Goal: Task Accomplishment & Management: Use online tool/utility

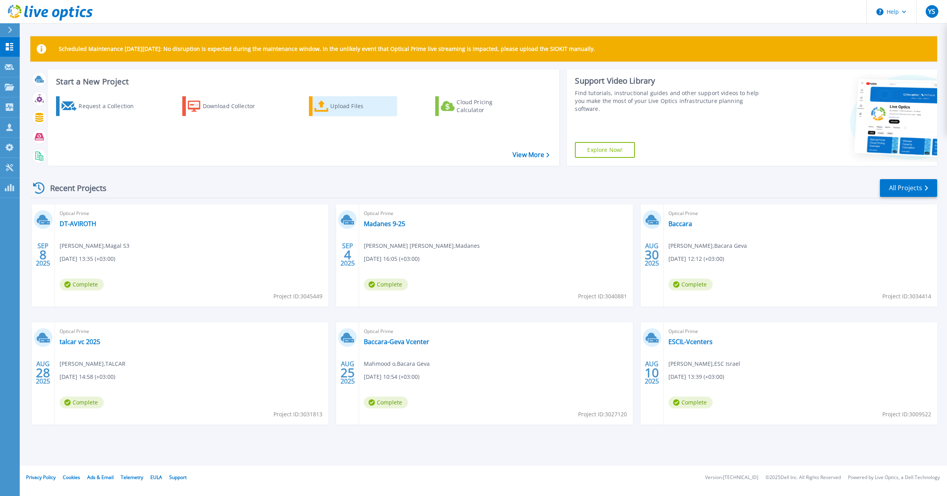
click at [363, 112] on div "Upload Files" at bounding box center [361, 106] width 63 height 16
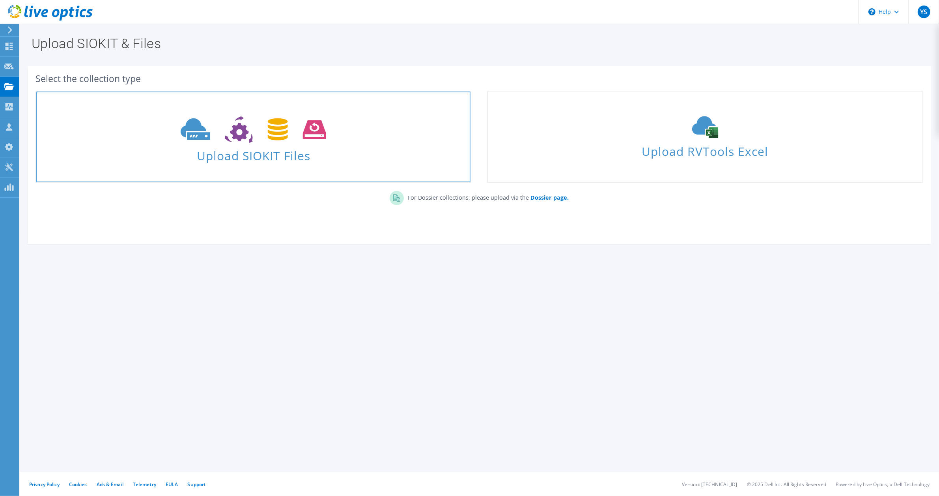
click at [306, 151] on span "Upload SIOKIT Files" at bounding box center [253, 153] width 434 height 17
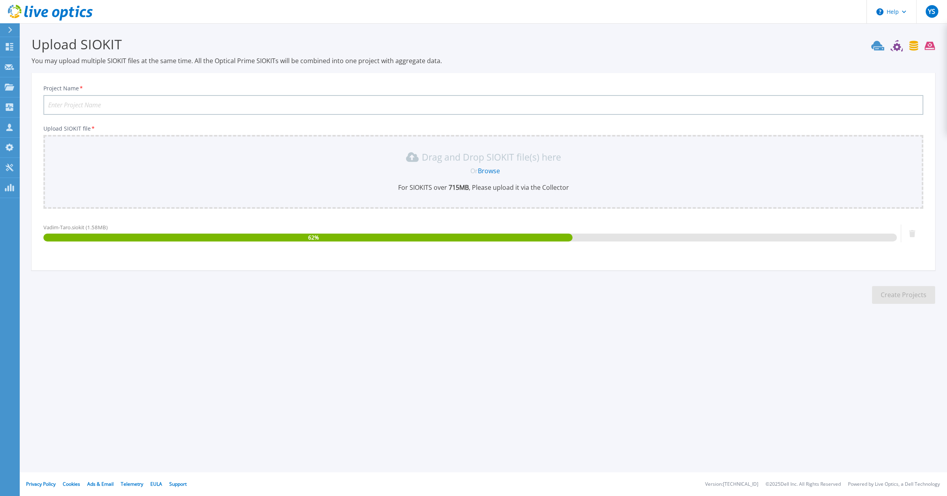
click at [131, 104] on input "Project Name *" at bounding box center [483, 105] width 880 height 20
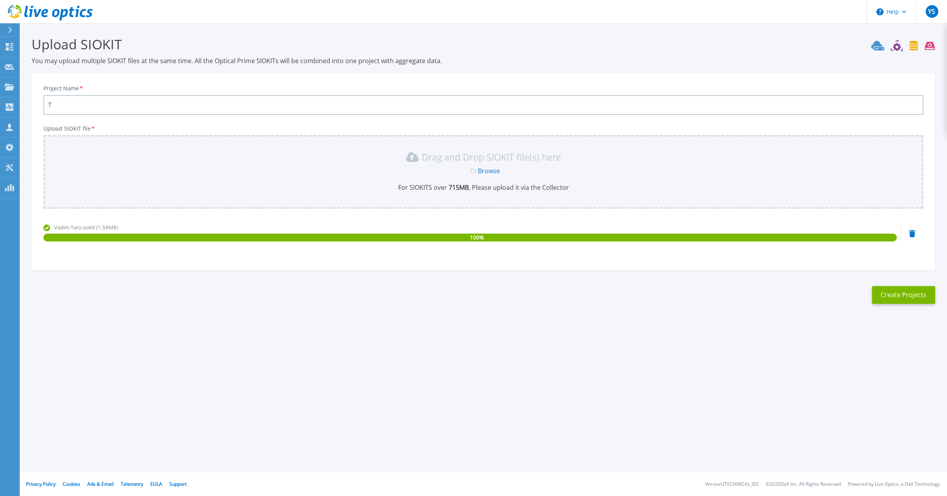
type input "T"
type input "Taro VC"
click at [899, 295] on button "Create Projects" at bounding box center [903, 295] width 63 height 18
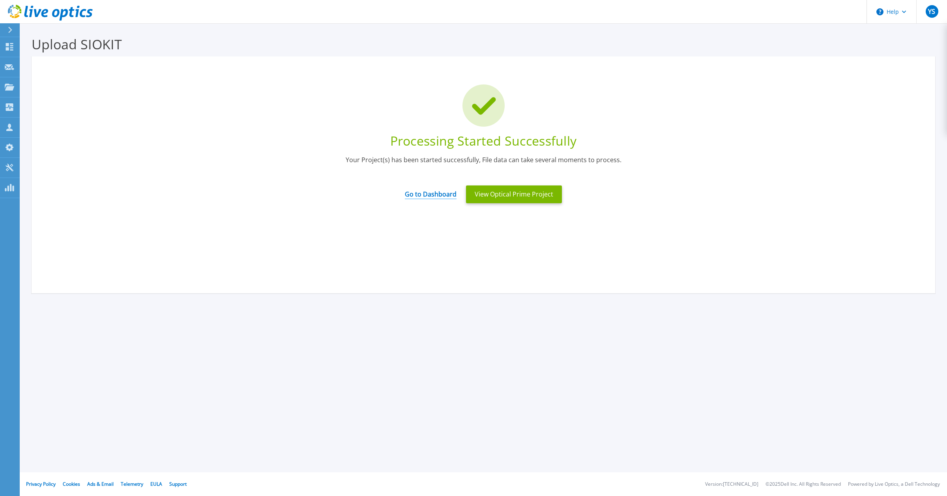
click at [417, 194] on link "Go to Dashboard" at bounding box center [431, 191] width 52 height 15
